Goal: Find specific page/section: Find specific page/section

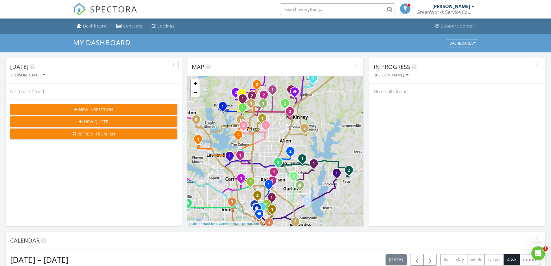
click at [326, 6] on input "text" at bounding box center [338, 9] width 116 height 12
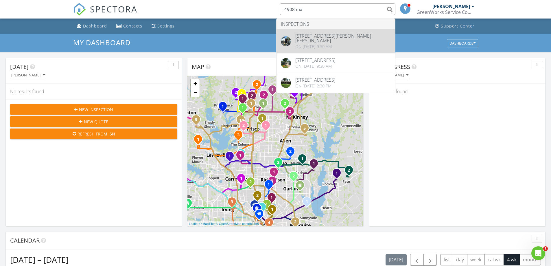
type input "4908 ma"
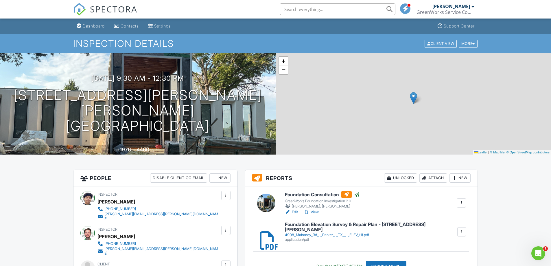
click at [294, 213] on link "Edit" at bounding box center [291, 212] width 13 height 6
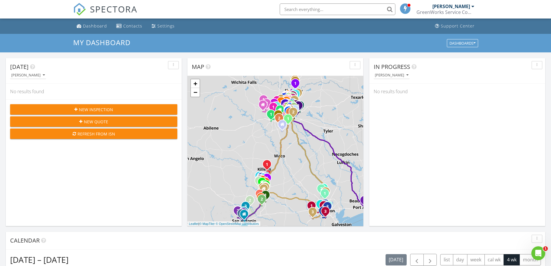
click at [303, 10] on input "text" at bounding box center [338, 9] width 116 height 12
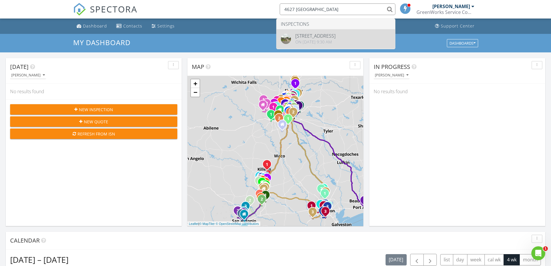
type input "4627 lexington"
drag, startPoint x: 324, startPoint y: 34, endPoint x: 302, endPoint y: 20, distance: 25.7
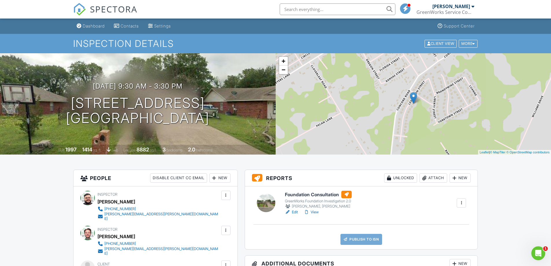
click at [297, 213] on link "Edit" at bounding box center [291, 212] width 13 height 6
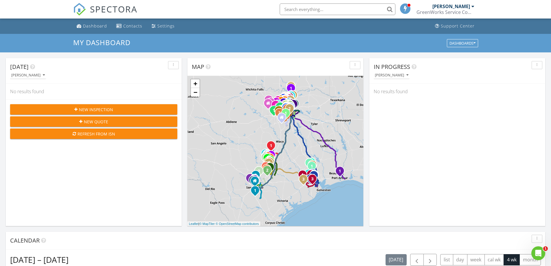
click at [309, 5] on input "text" at bounding box center [338, 9] width 116 height 12
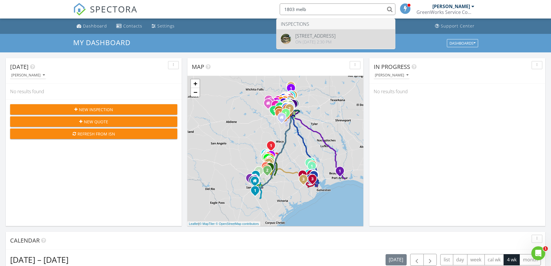
type input "1803 melb"
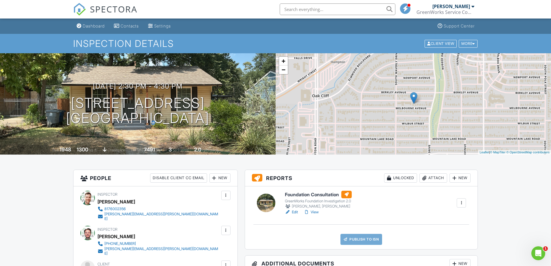
click at [293, 212] on link "Edit" at bounding box center [291, 212] width 13 height 6
